Goal: Navigation & Orientation: Find specific page/section

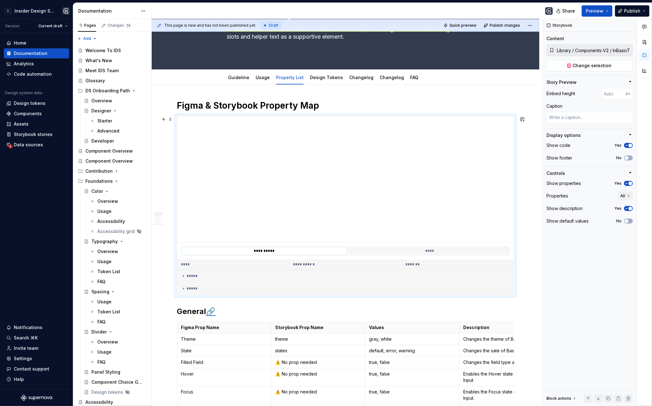
click at [407, 245] on div "**********" at bounding box center [345, 251] width 337 height 17
type textarea "*"
click at [27, 40] on div "Home" at bounding box center [36, 43] width 60 height 6
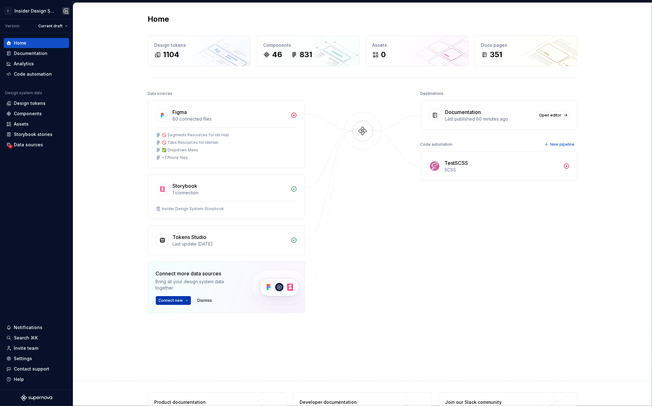
click at [184, 300] on html "I Insider Design System Version Current draft Home Documentation Analytics Code…" at bounding box center [326, 203] width 652 height 406
click at [193, 197] on html "I Insider Design System Version Current draft Home Documentation Analytics Code…" at bounding box center [326, 203] width 652 height 406
click at [209, 187] on div "Storybook" at bounding box center [230, 186] width 114 height 8
